Goal: Task Accomplishment & Management: Manage account settings

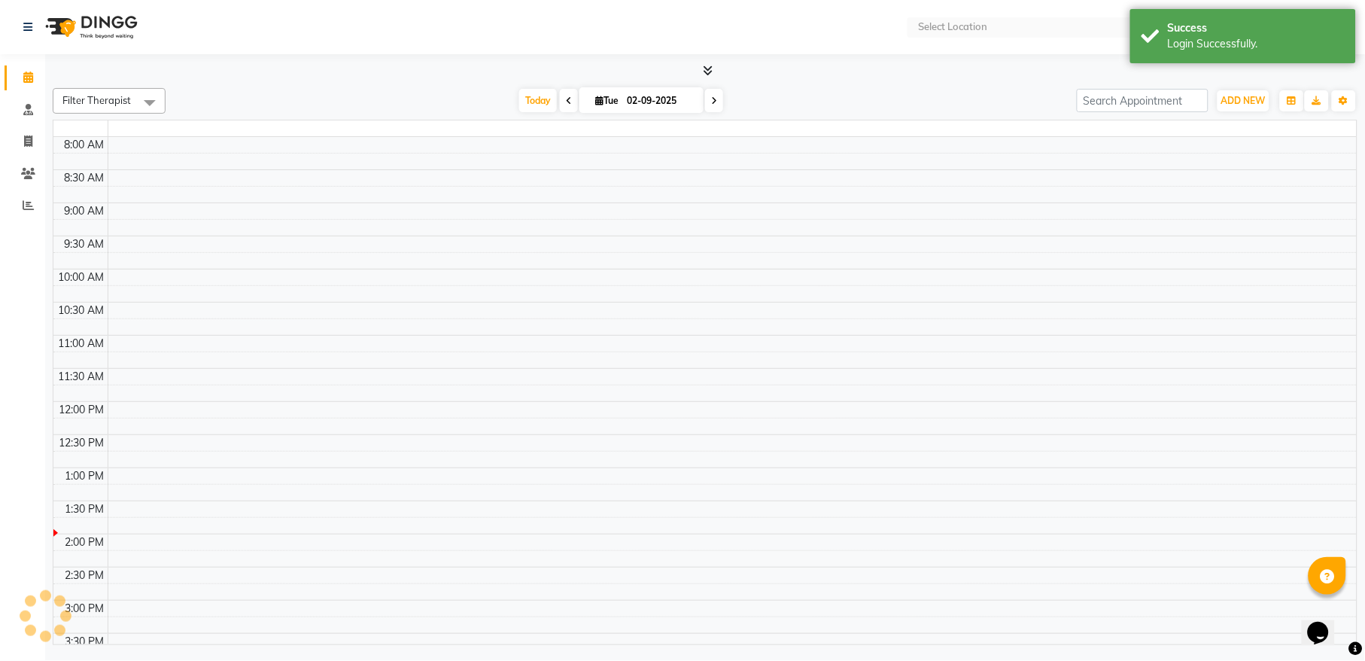
select select "en"
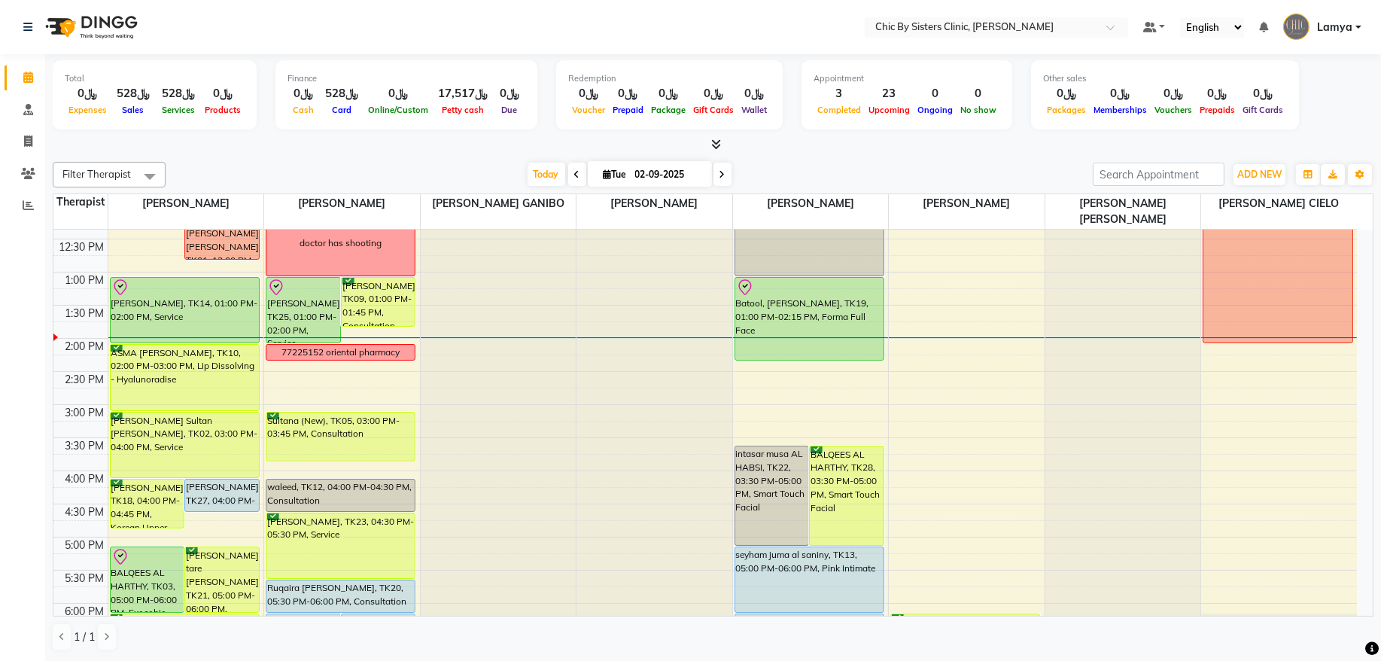
scroll to position [305, 0]
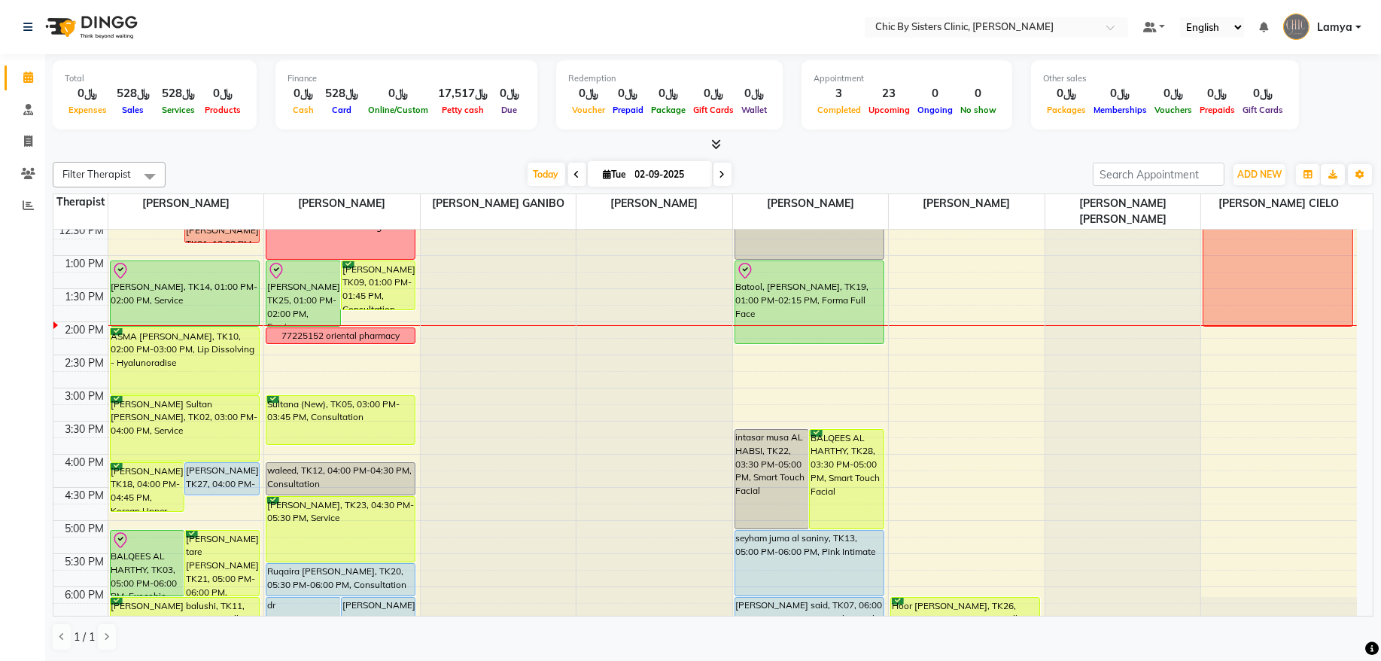
click at [720, 175] on icon at bounding box center [723, 174] width 6 height 9
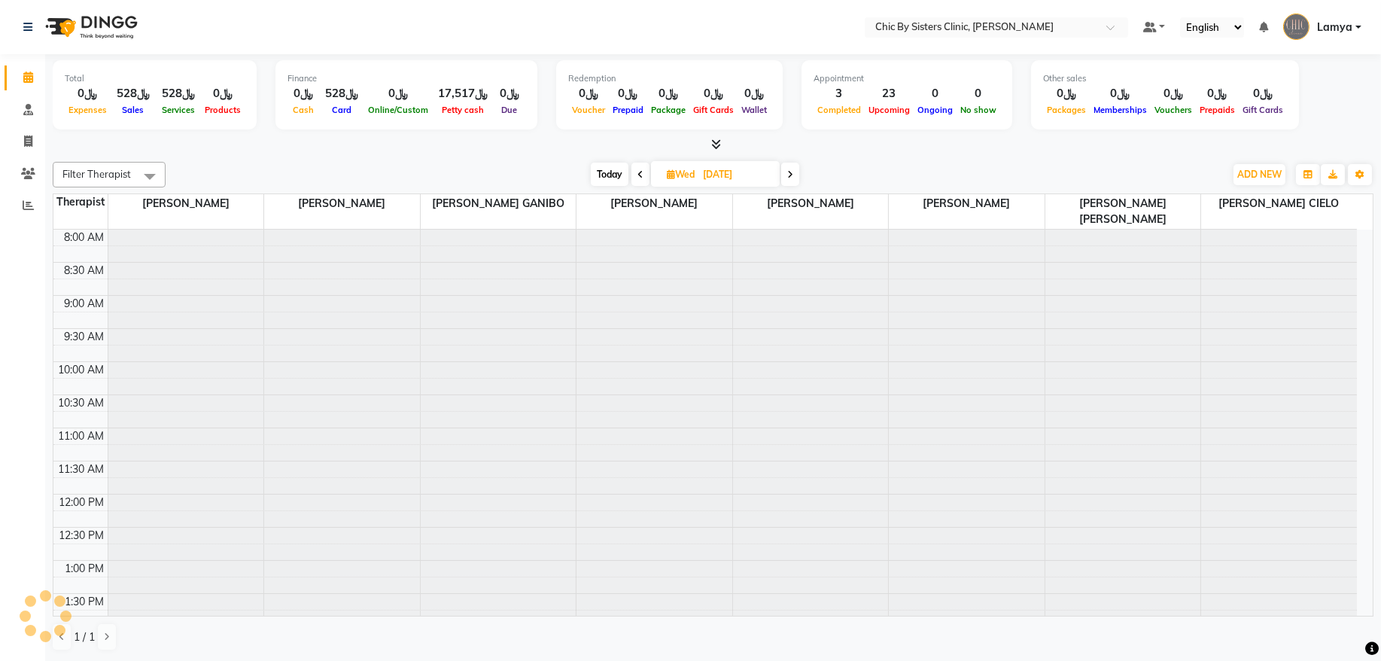
scroll to position [337, 0]
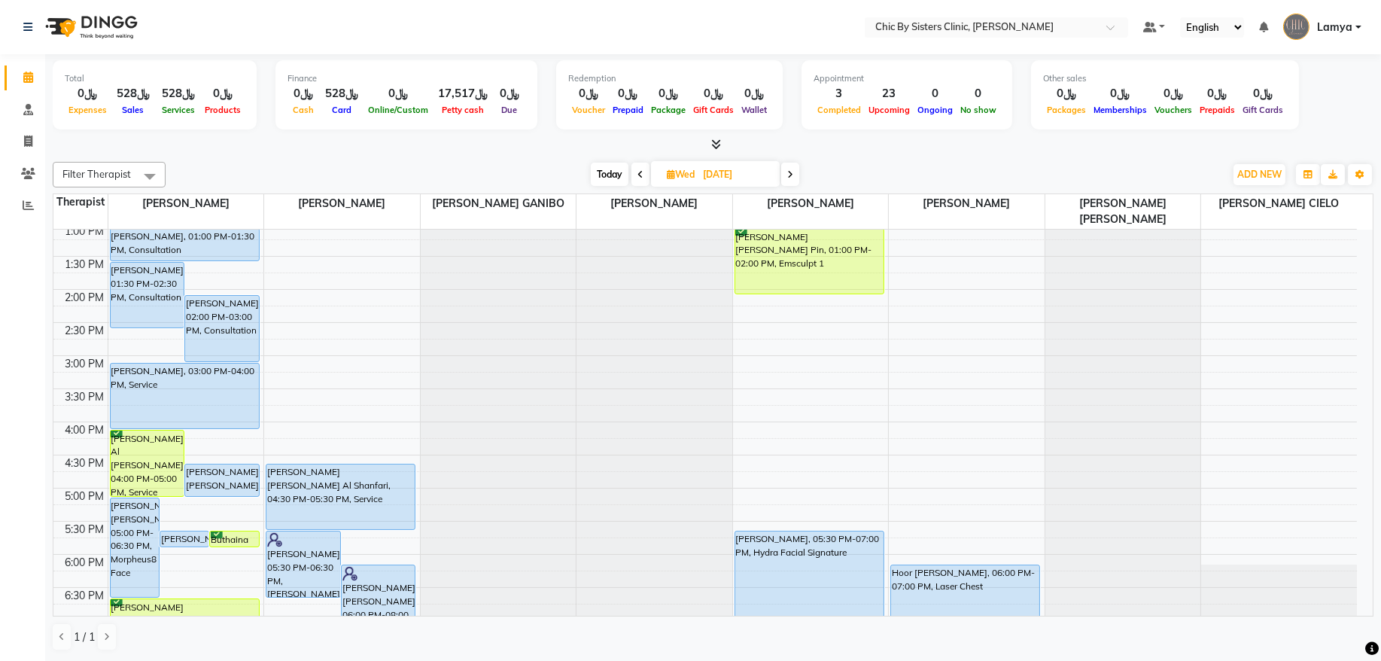
click at [793, 174] on icon at bounding box center [790, 174] width 6 height 9
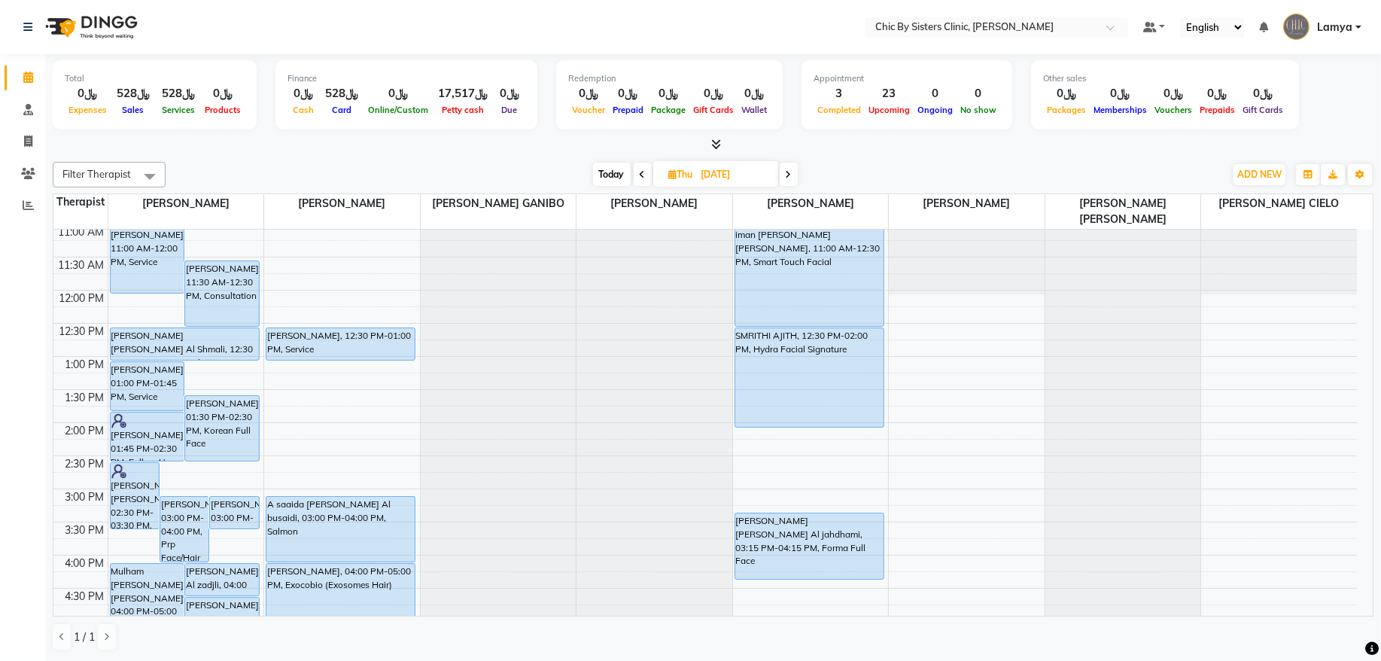
scroll to position [203, 0]
click at [614, 171] on span "Today" at bounding box center [612, 174] width 38 height 23
type input "02-09-2025"
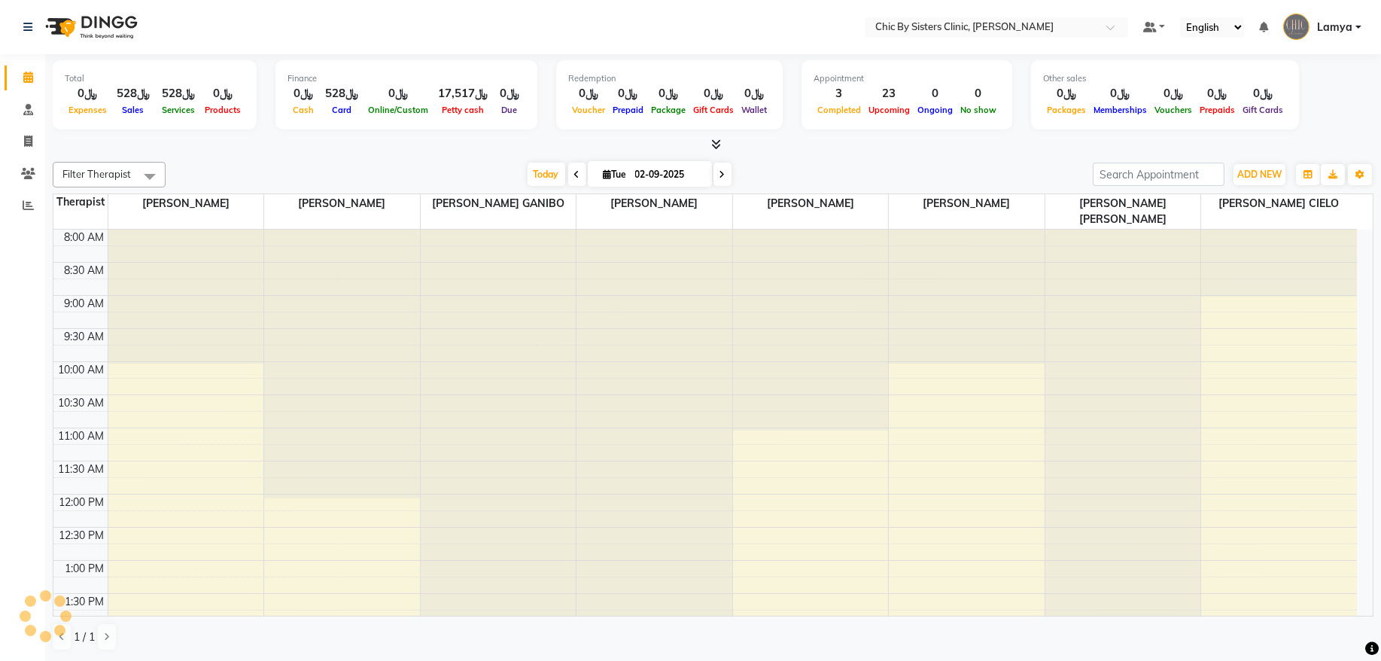
scroll to position [337, 0]
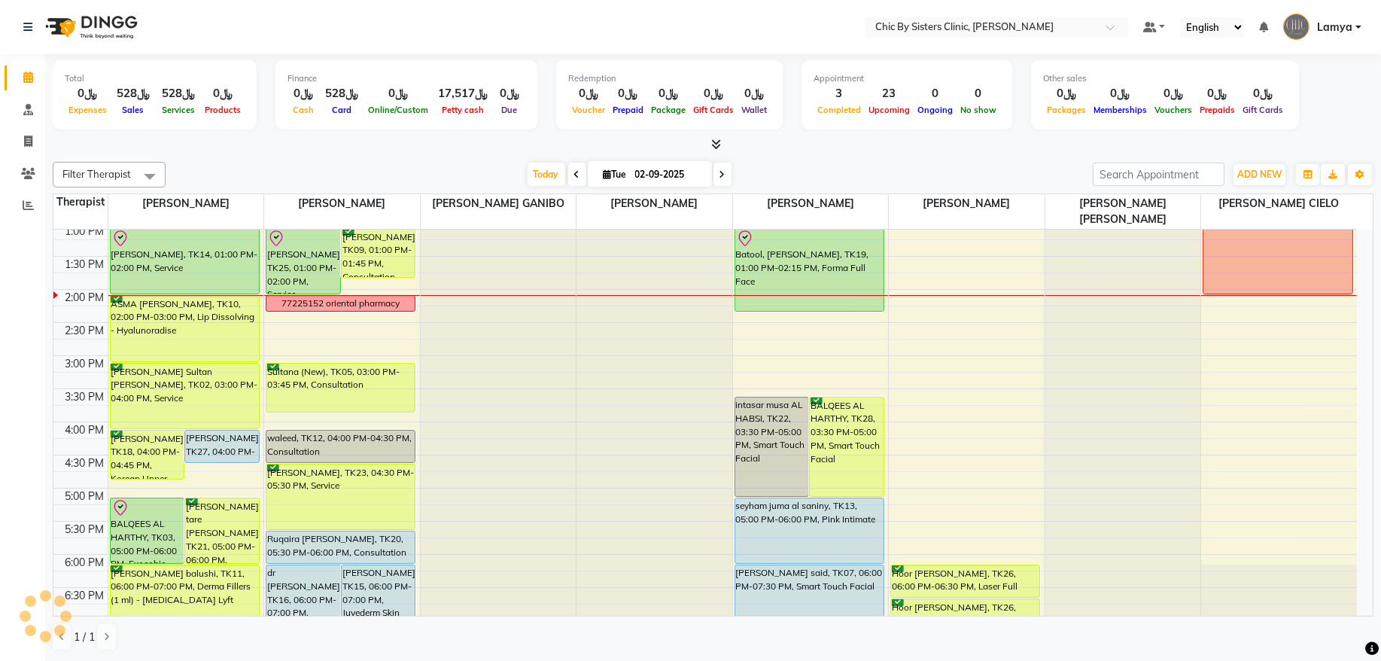
click at [662, 180] on input "02-09-2025" at bounding box center [668, 174] width 75 height 23
select select "9"
select select "2025"
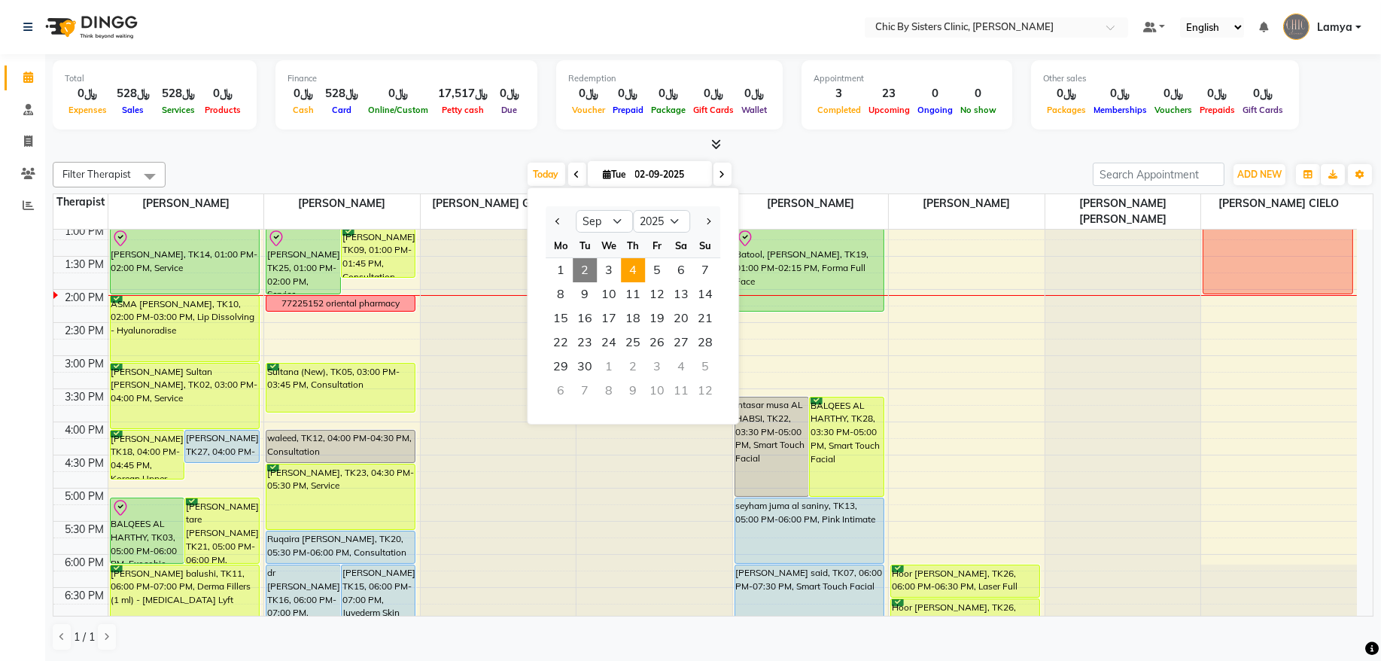
click at [632, 267] on span "4" at bounding box center [633, 270] width 24 height 24
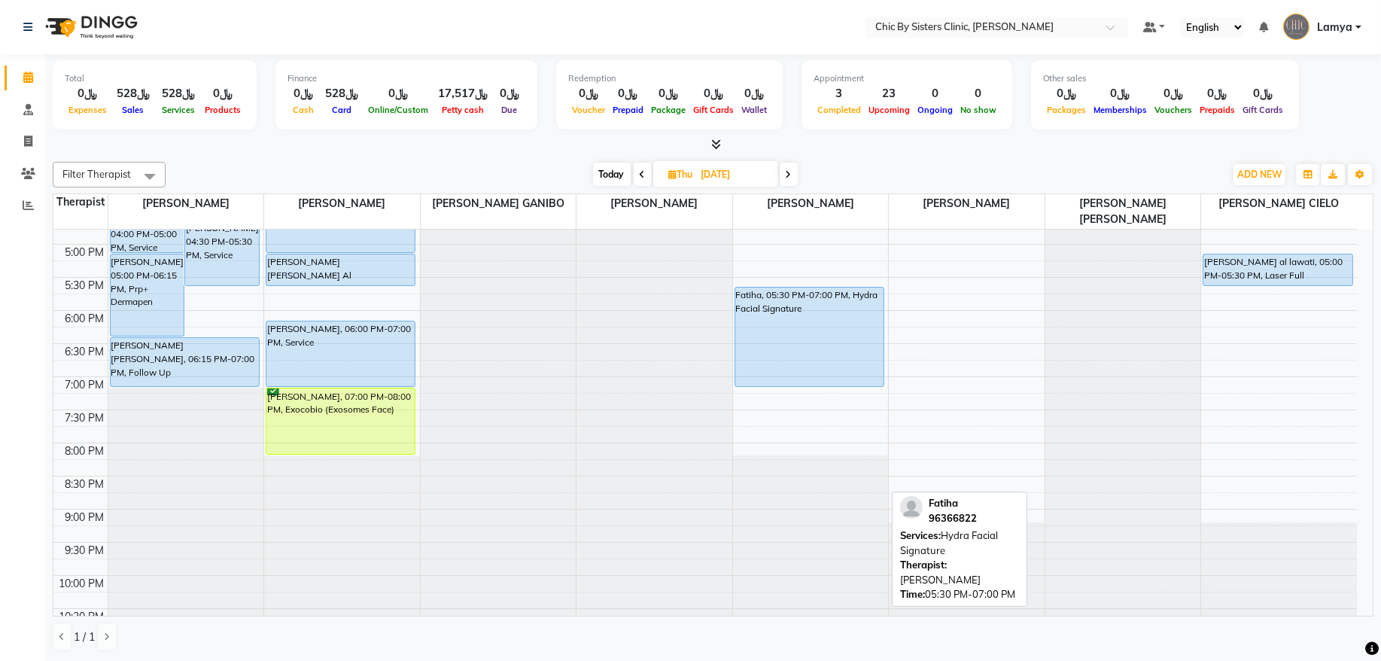
scroll to position [588, 0]
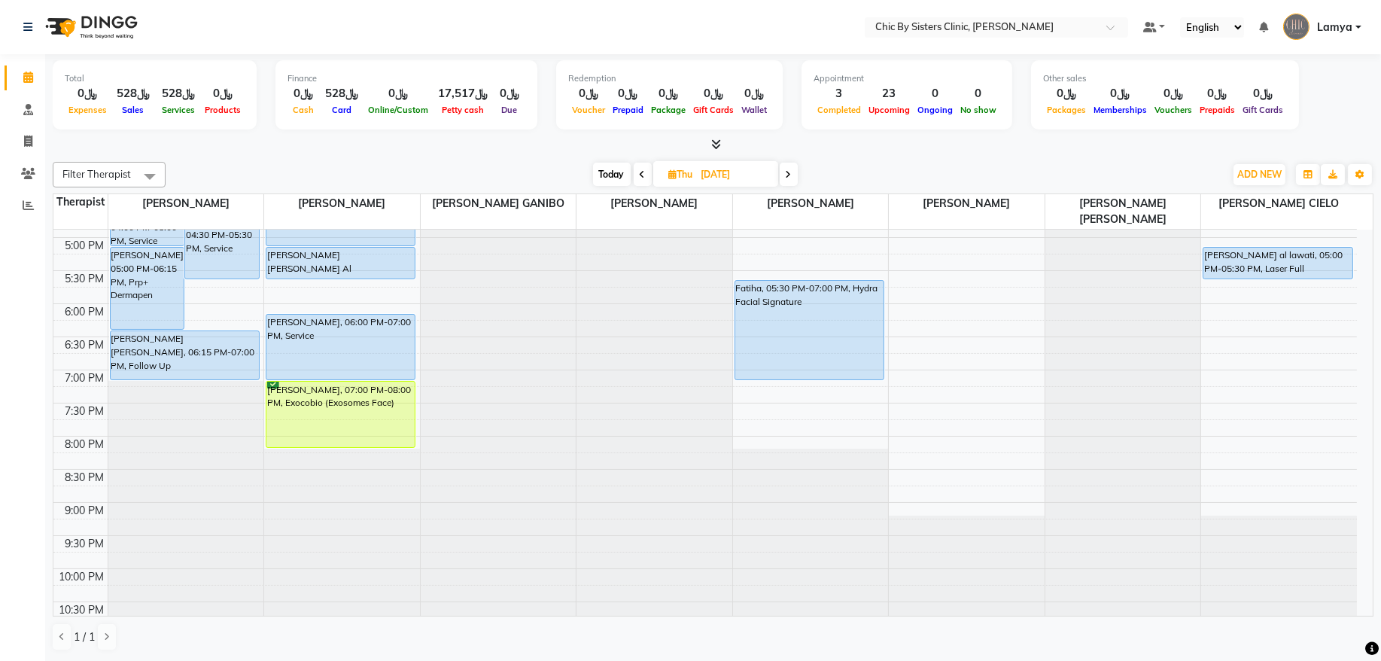
click at [623, 175] on span "Today" at bounding box center [612, 174] width 38 height 23
type input "02-09-2025"
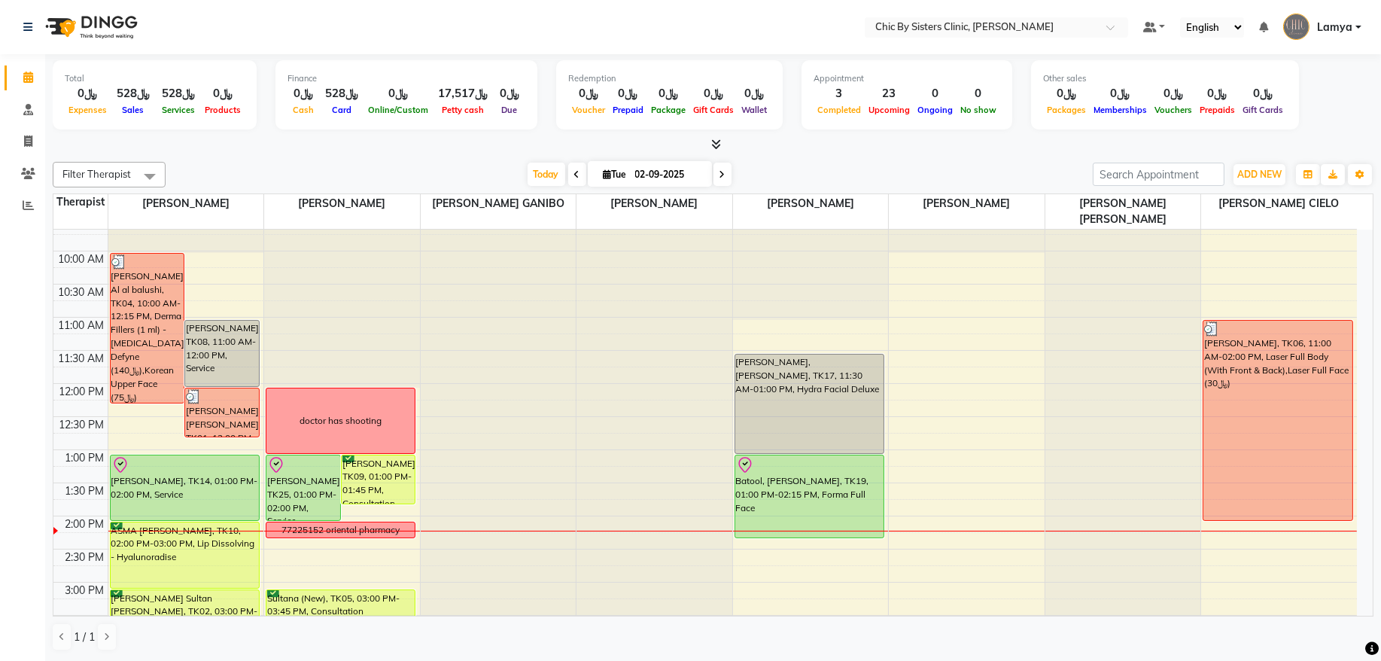
scroll to position [203, 0]
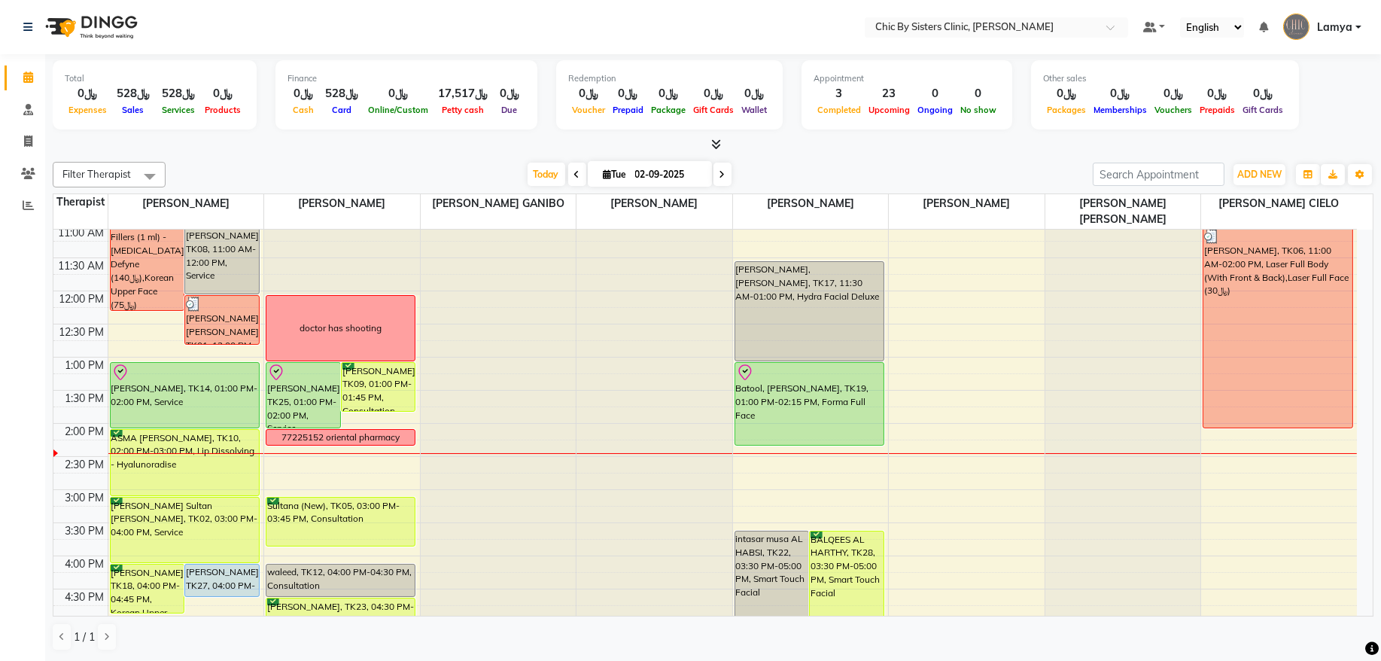
click at [1330, 29] on span "Lamya" at bounding box center [1334, 28] width 35 height 16
click at [1290, 102] on link "Sign out" at bounding box center [1285, 107] width 138 height 23
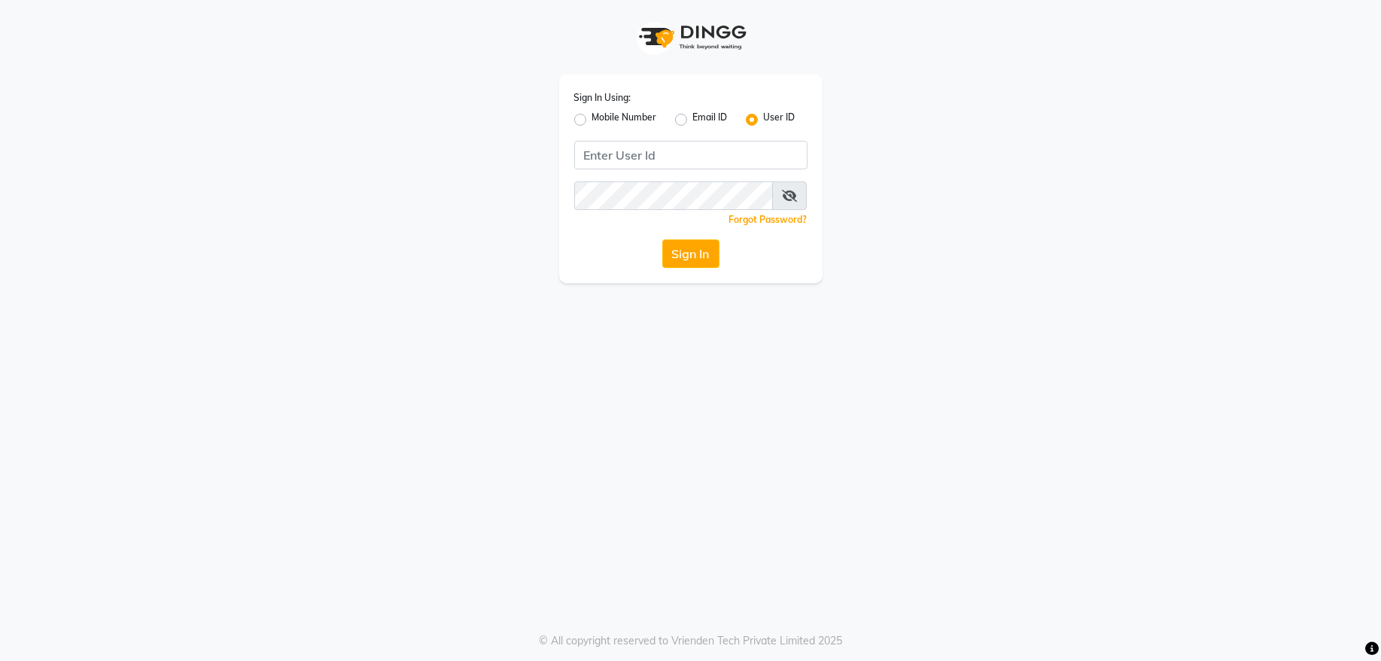
click at [592, 120] on label "Mobile Number" at bounding box center [624, 120] width 65 height 18
click at [592, 120] on input "Mobile Number" at bounding box center [597, 116] width 10 height 10
radio input "true"
radio input "false"
click at [612, 157] on span at bounding box center [615, 160] width 19 height 16
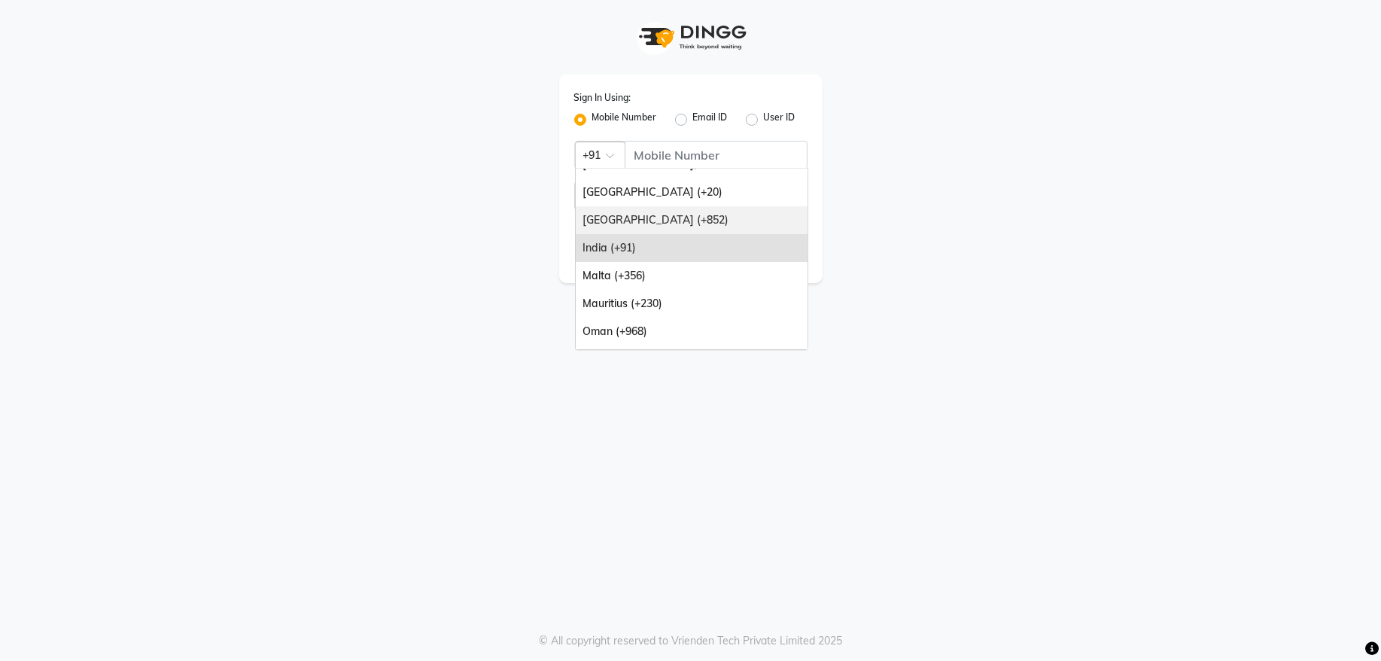
scroll to position [122, 0]
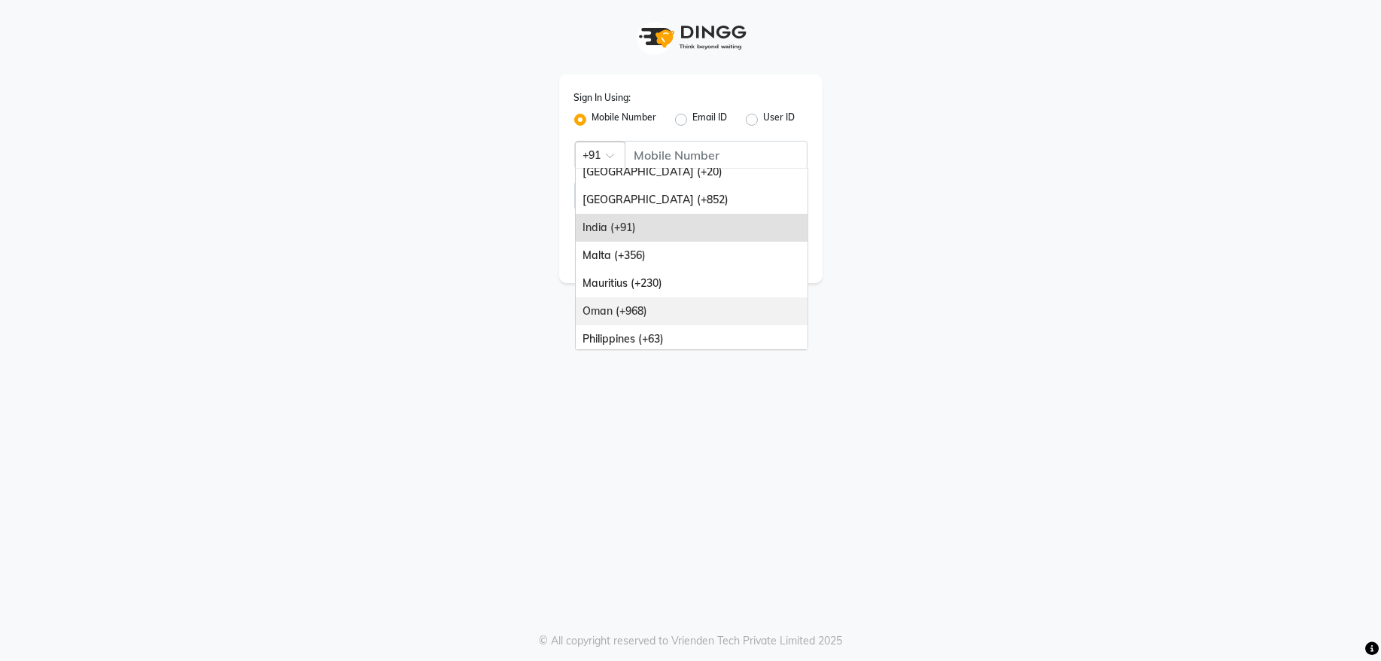
click at [665, 311] on div "Oman (+968)" at bounding box center [692, 311] width 232 height 28
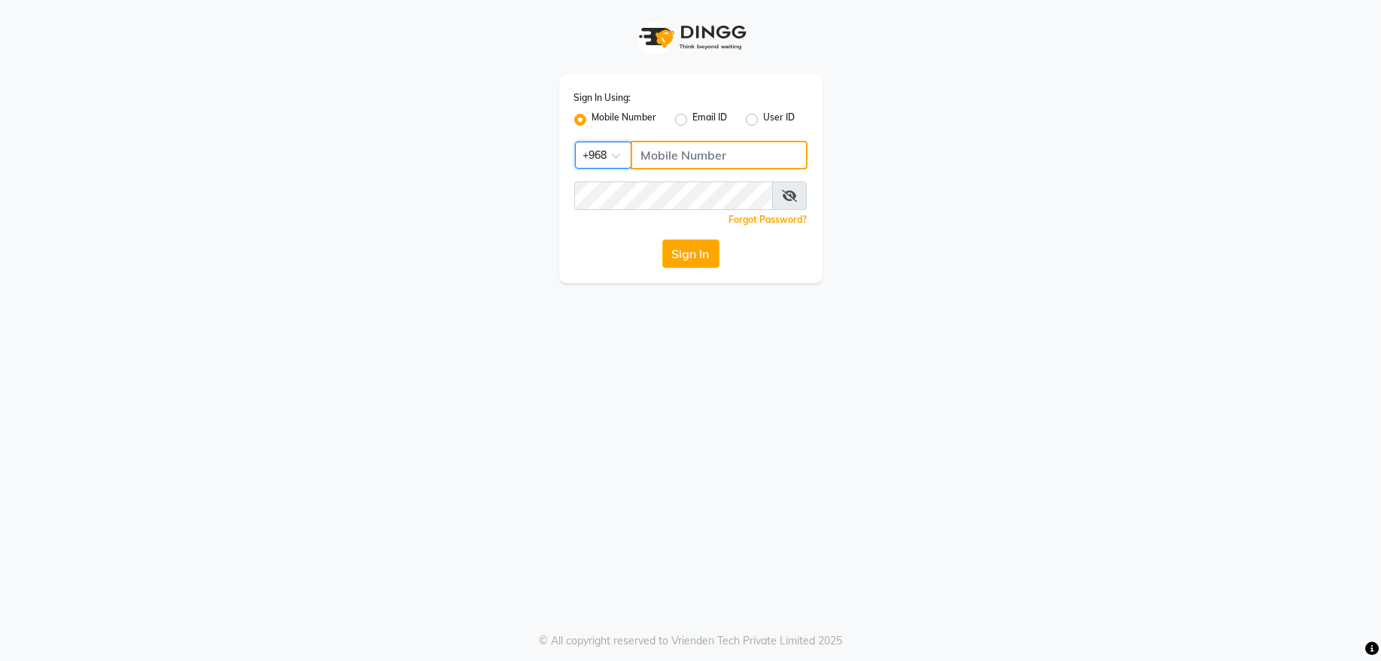
click at [650, 151] on input "Username" at bounding box center [719, 155] width 177 height 29
type input "92262732"
click at [696, 257] on button "Sign In" at bounding box center [690, 253] width 57 height 29
